Goal: Task Accomplishment & Management: Use online tool/utility

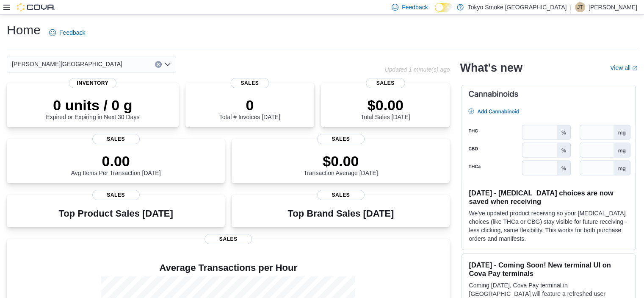
click at [9, 7] on icon at bounding box center [6, 7] width 7 height 5
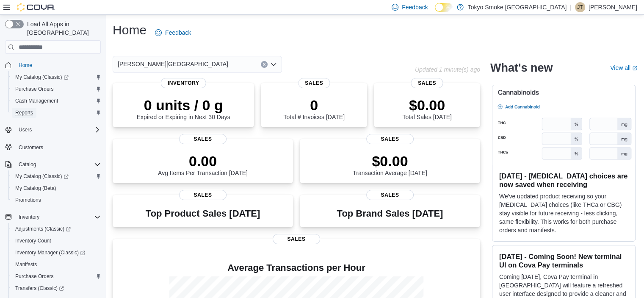
click at [16, 109] on span "Reports" at bounding box center [24, 113] width 18 height 10
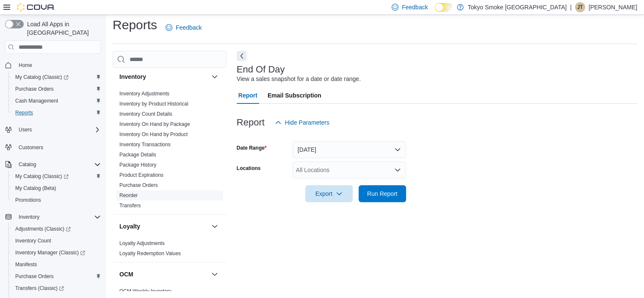
scroll to position [212, 0]
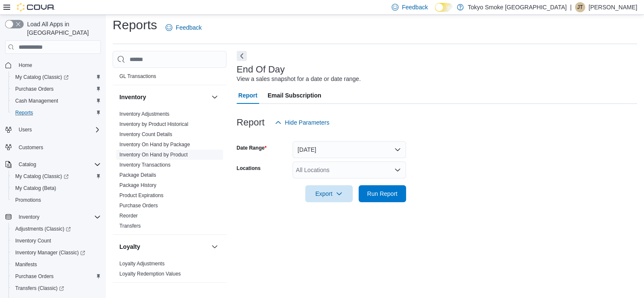
click at [174, 153] on link "Inventory On Hand by Product" at bounding box center [153, 155] width 68 height 6
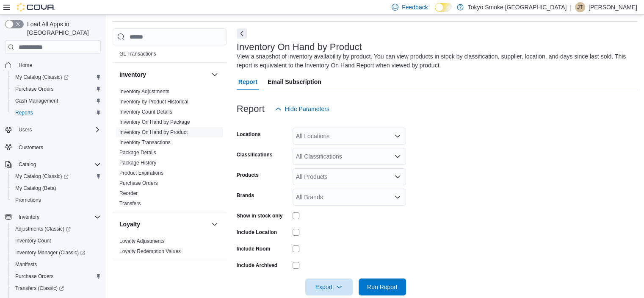
scroll to position [28, 0]
click at [372, 137] on div "All Locations" at bounding box center [350, 135] width 114 height 17
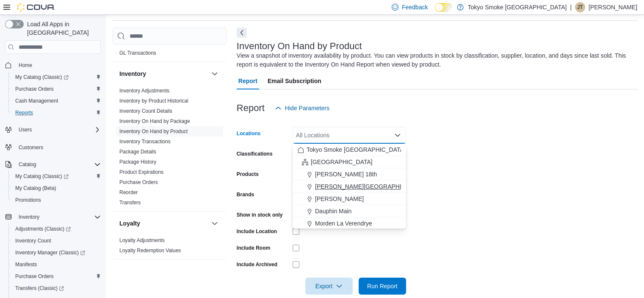
click at [373, 182] on span "[PERSON_NAME][GEOGRAPHIC_DATA]" at bounding box center [370, 186] width 111 height 8
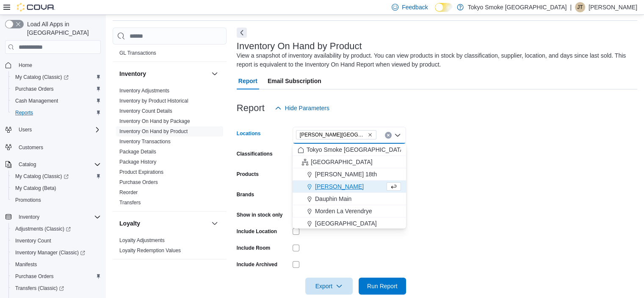
click at [535, 139] on form "Locations [PERSON_NAME][GEOGRAPHIC_DATA] Combo box. Selected. [PERSON_NAME][GEO…" at bounding box center [437, 205] width 401 height 178
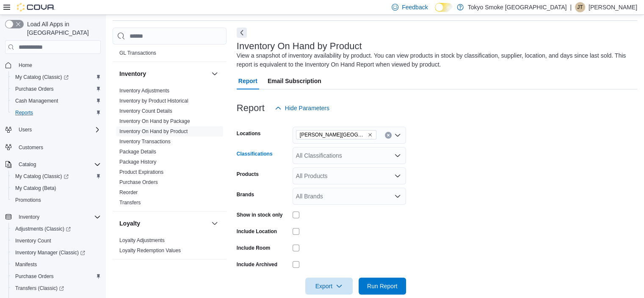
click at [340, 155] on div "All Classifications" at bounding box center [350, 155] width 114 height 17
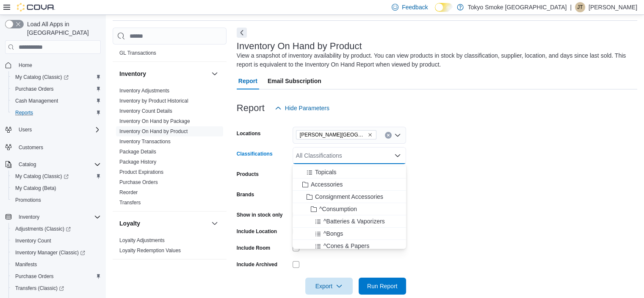
scroll to position [169, 0]
click at [358, 172] on div "Accessories" at bounding box center [349, 172] width 103 height 8
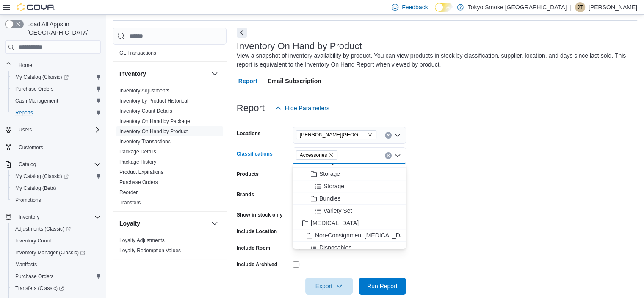
scroll to position [762, 0]
click at [340, 219] on div "[MEDICAL_DATA]" at bounding box center [349, 218] width 103 height 8
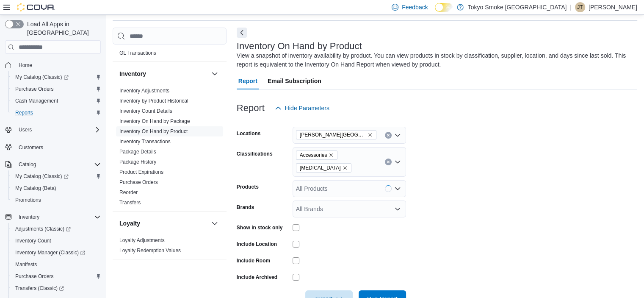
click at [532, 169] on form "Locations [PERSON_NAME] Centre Classifications Accessories [MEDICAL_DATA] Produ…" at bounding box center [437, 211] width 401 height 191
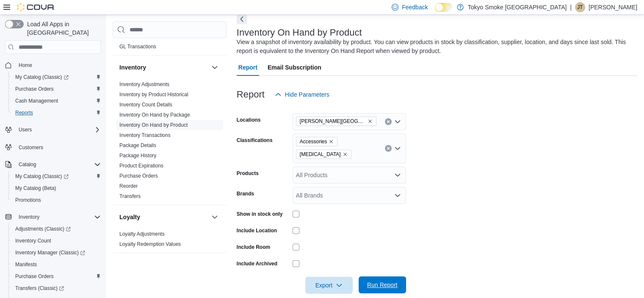
click at [397, 280] on span "Run Report" at bounding box center [382, 284] width 30 height 8
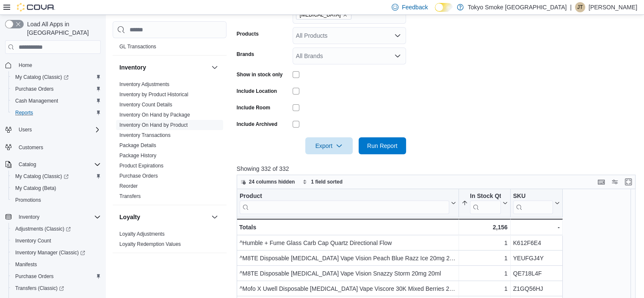
scroll to position [211, 0]
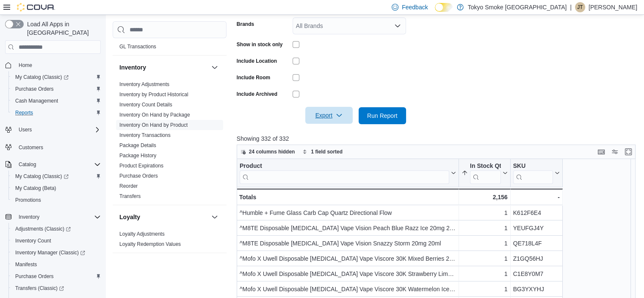
click at [328, 107] on span "Export" at bounding box center [329, 115] width 37 height 17
click at [329, 126] on button "Export to Excel" at bounding box center [330, 119] width 48 height 17
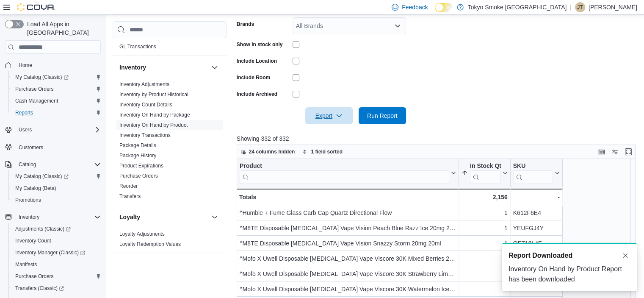
scroll to position [0, 0]
